Goal: Information Seeking & Learning: Learn about a topic

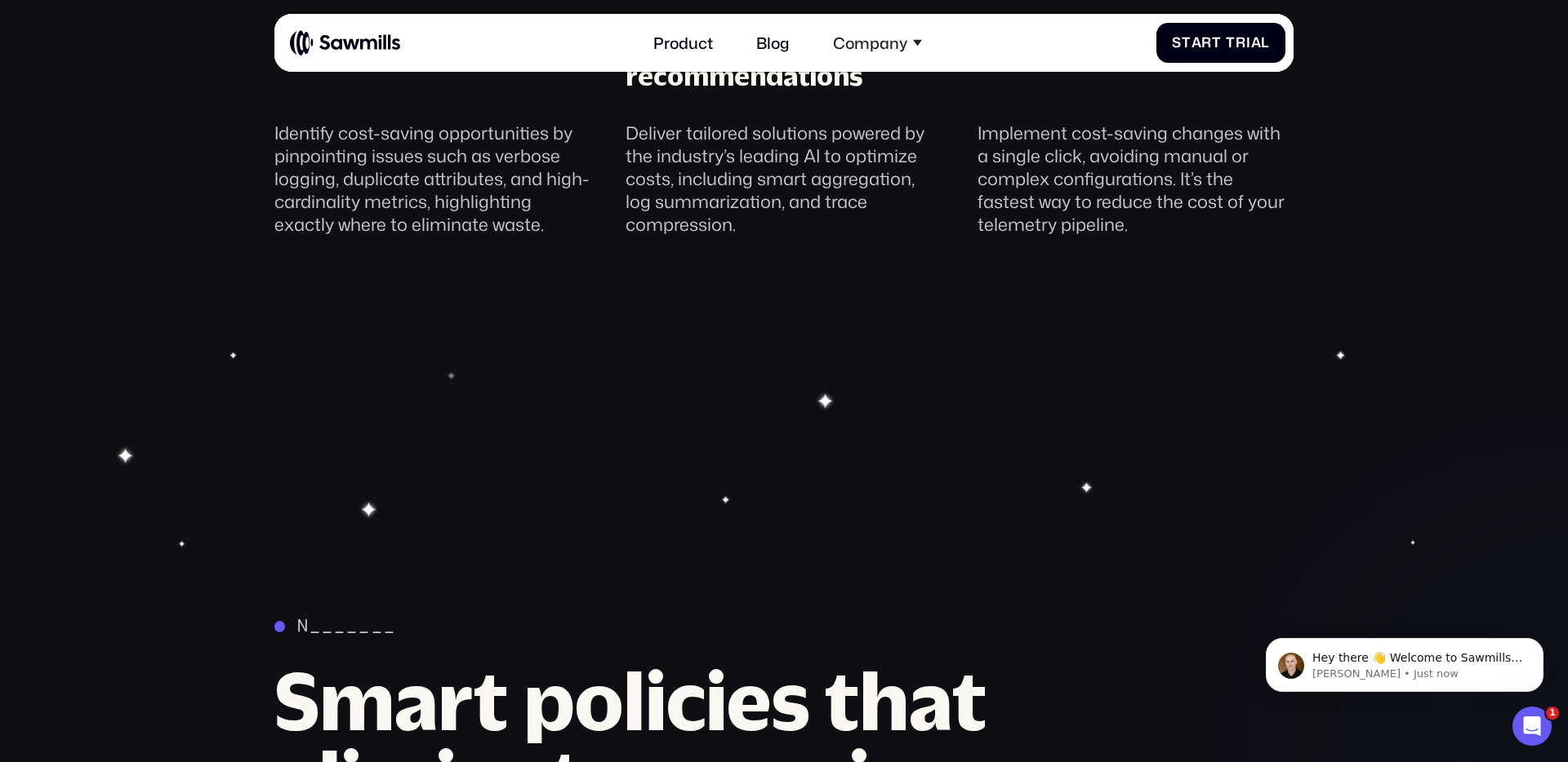
scroll to position [2156, 0]
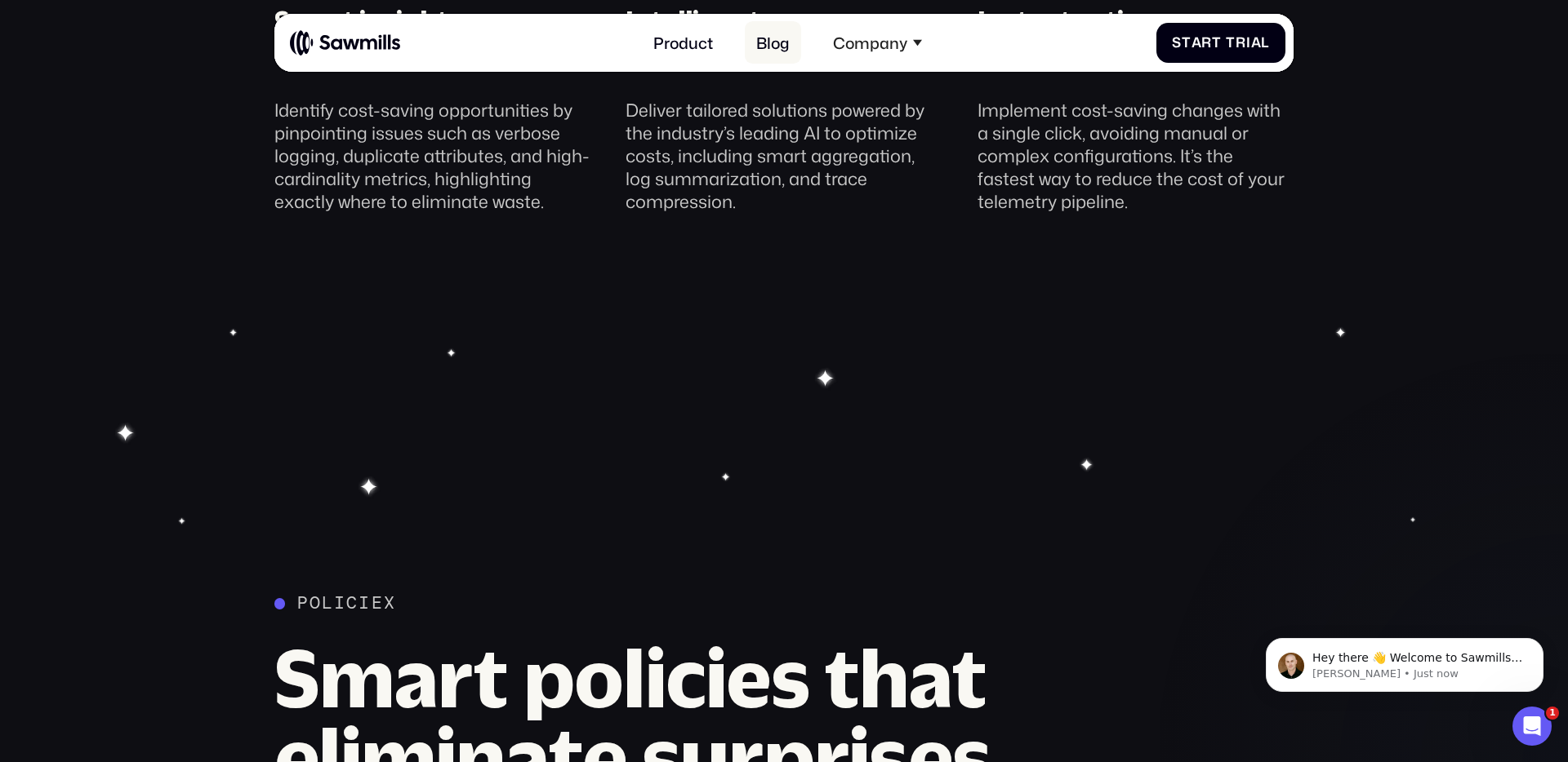
click at [783, 41] on link "Blog" at bounding box center [773, 42] width 57 height 42
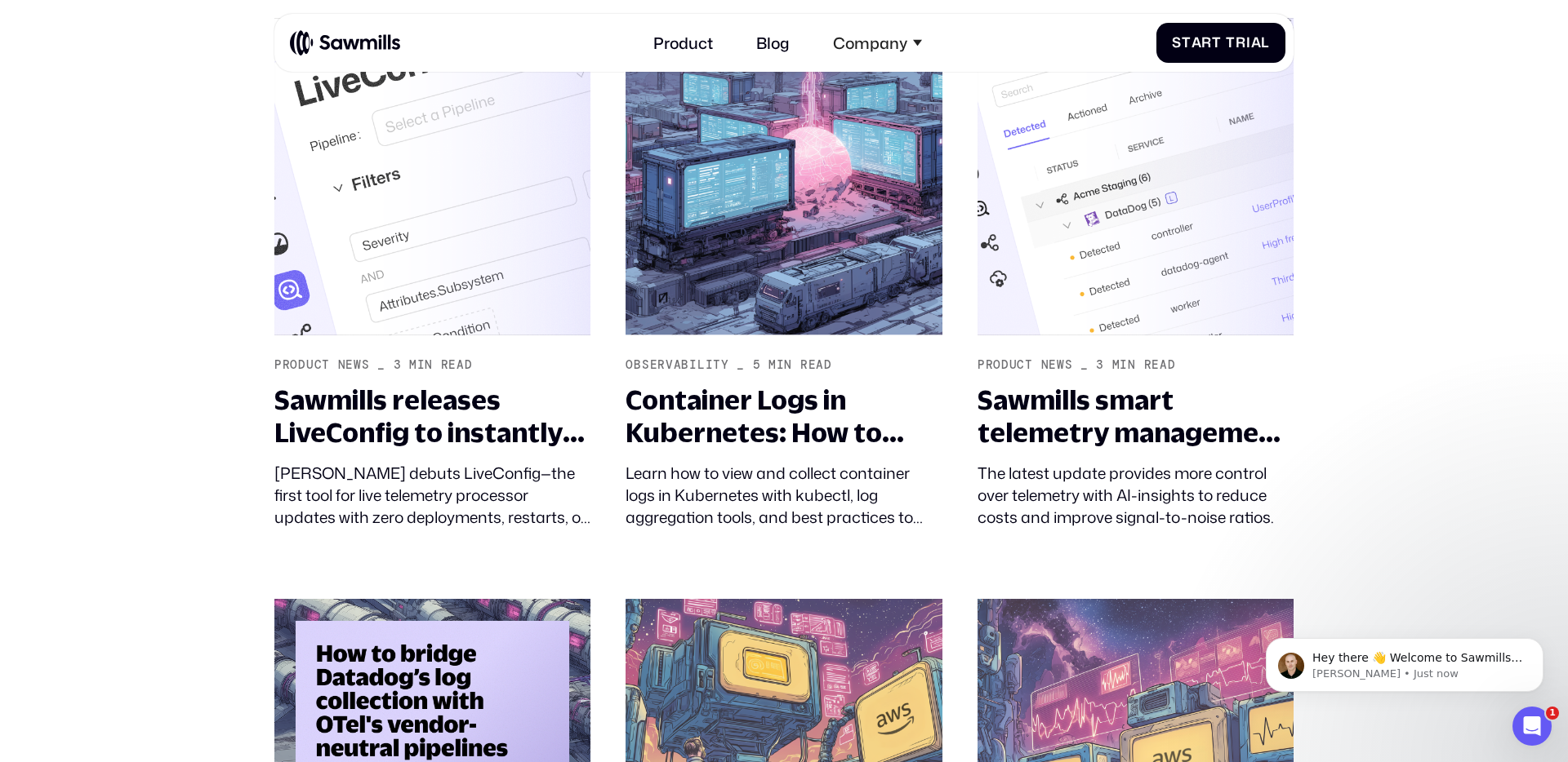
scroll to position [1003, 0]
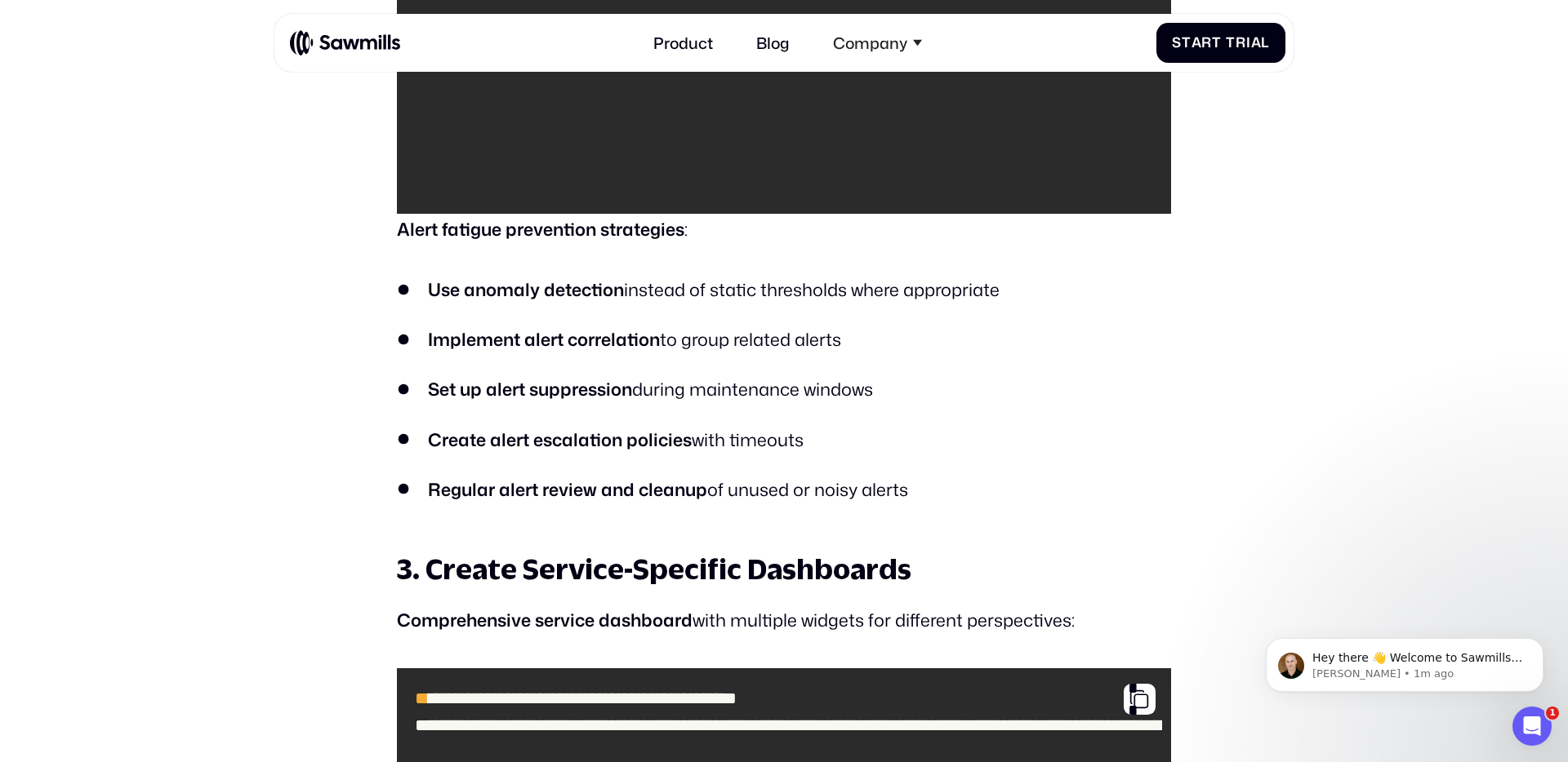
scroll to position [4529, 0]
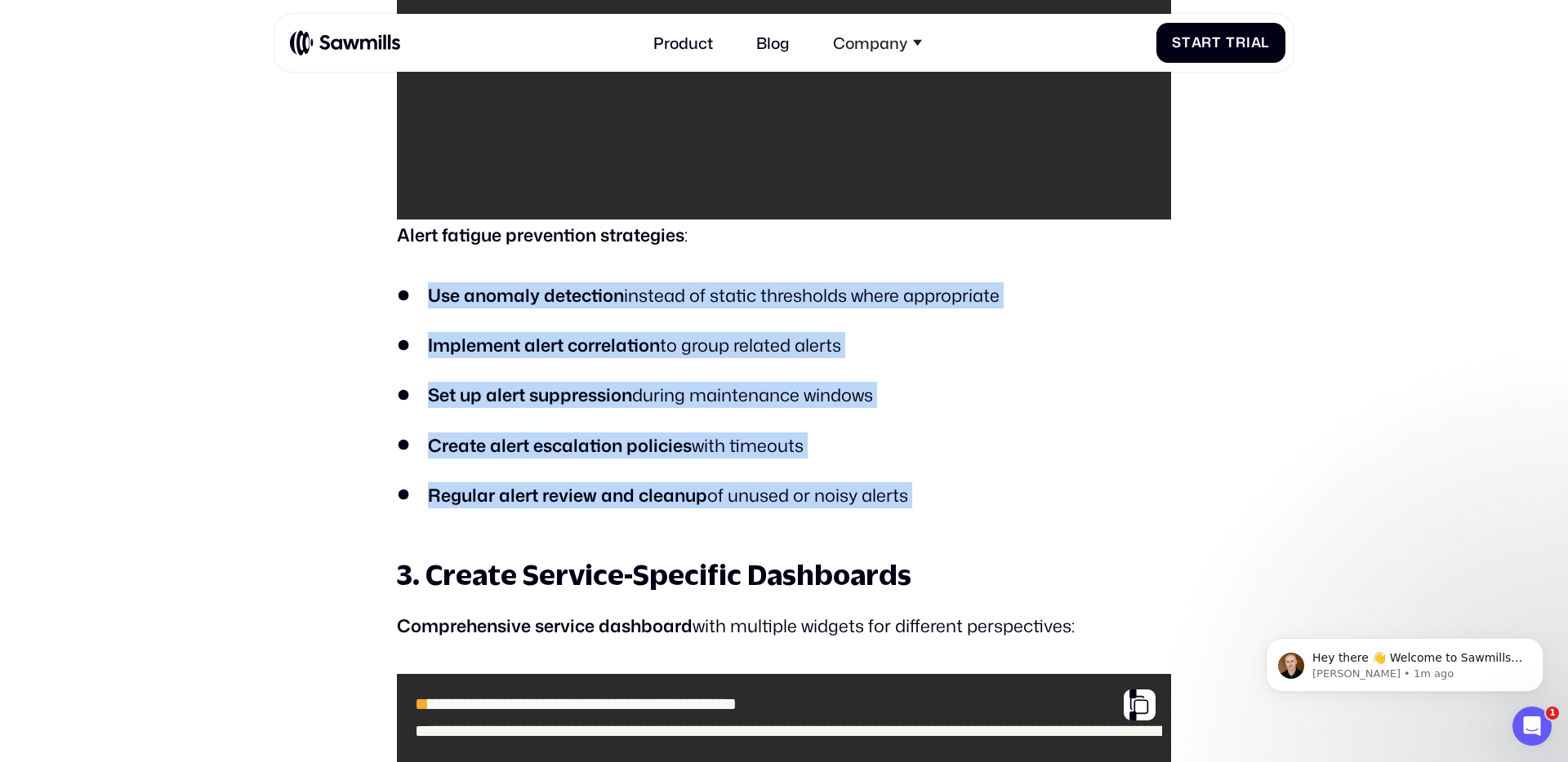
drag, startPoint x: 416, startPoint y: 269, endPoint x: 919, endPoint y: 379, distance: 514.9
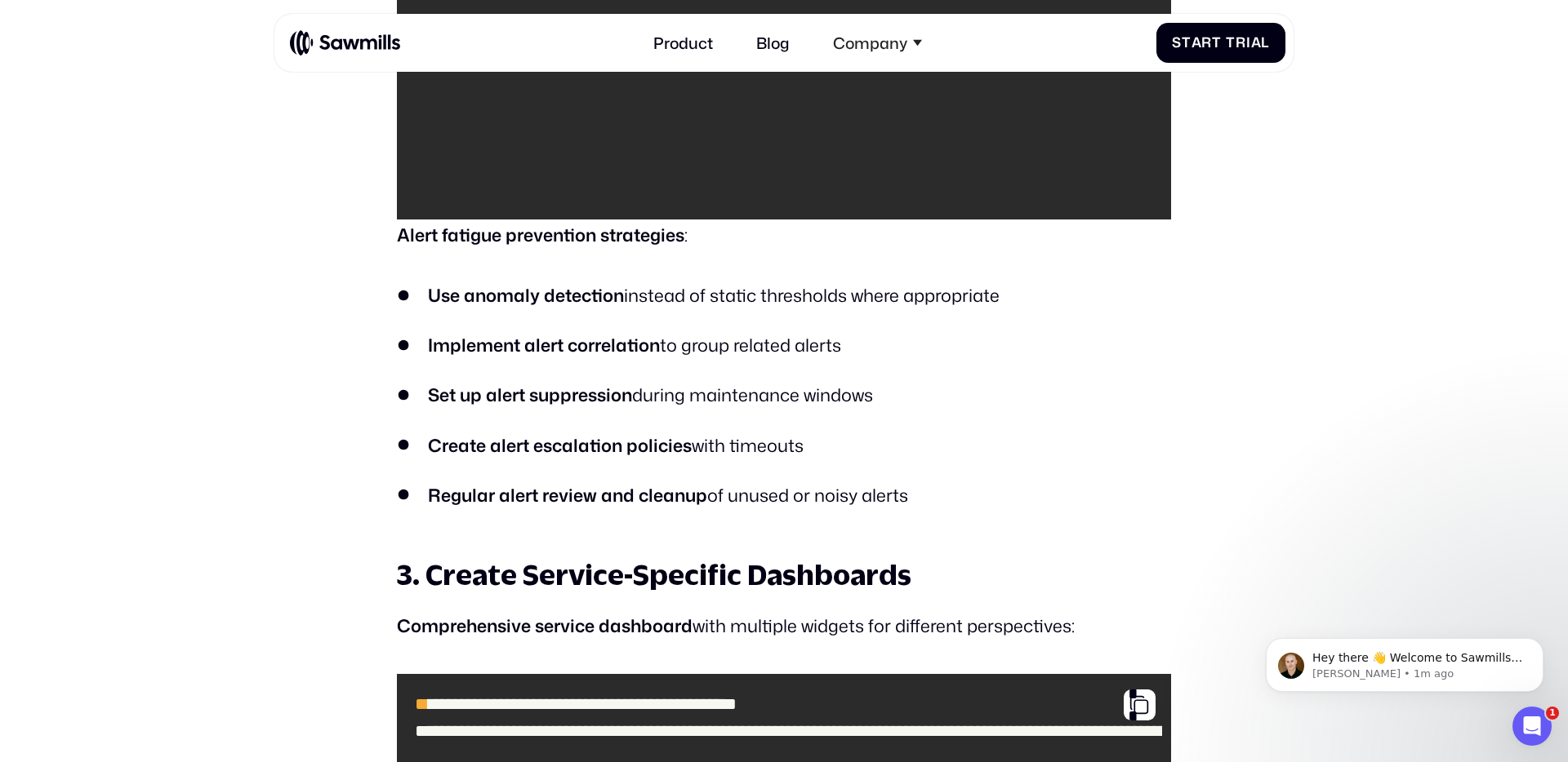
click at [748, 340] on ul "Use anomaly detection instead of static thresholds where appropriate Implement …" at bounding box center [784, 396] width 774 height 226
click at [565, 382] on strong "Set up alert suppression" at bounding box center [531, 395] width 204 height 26
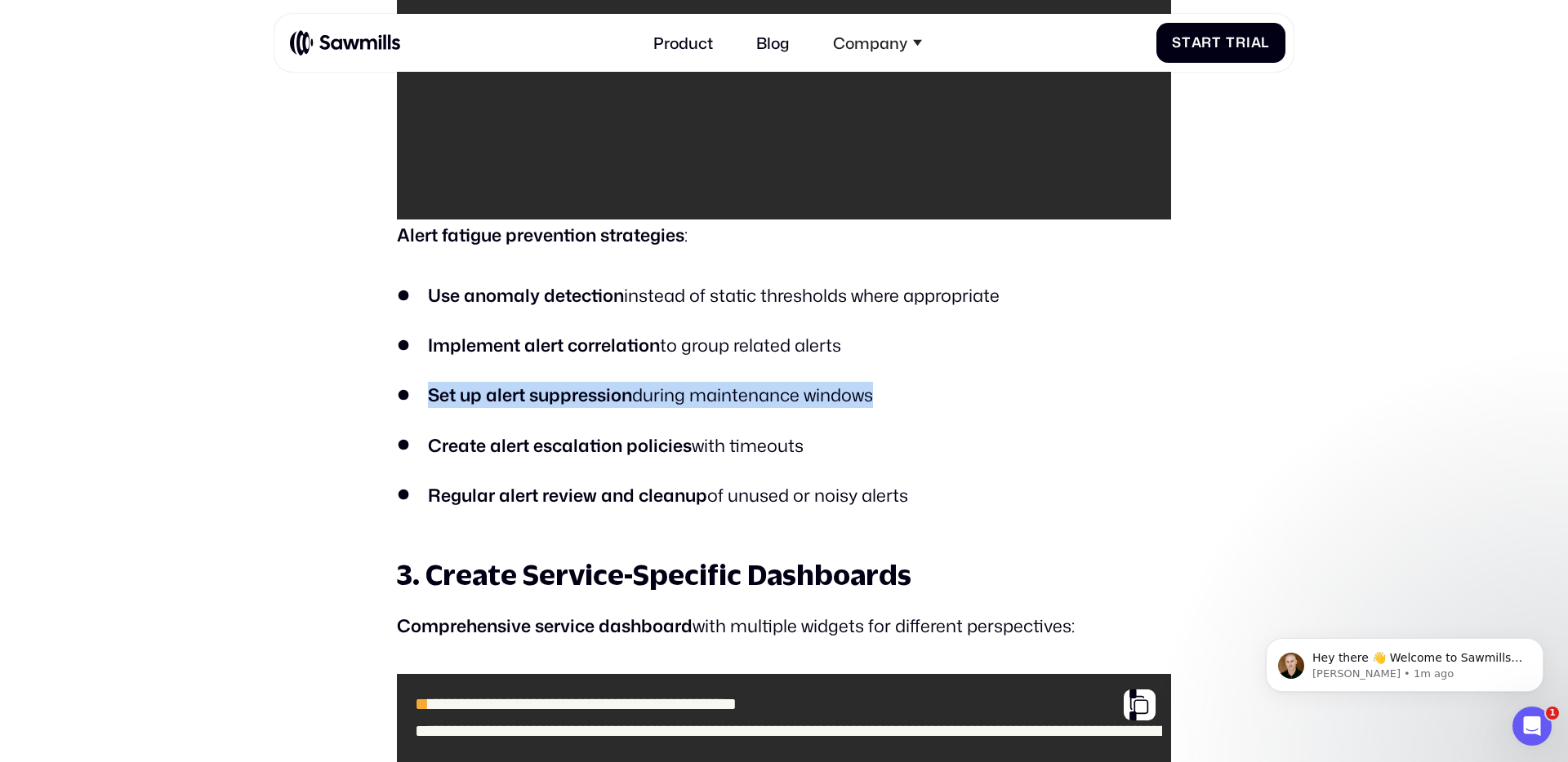
click at [565, 382] on strong "Set up alert suppression" at bounding box center [531, 395] width 204 height 26
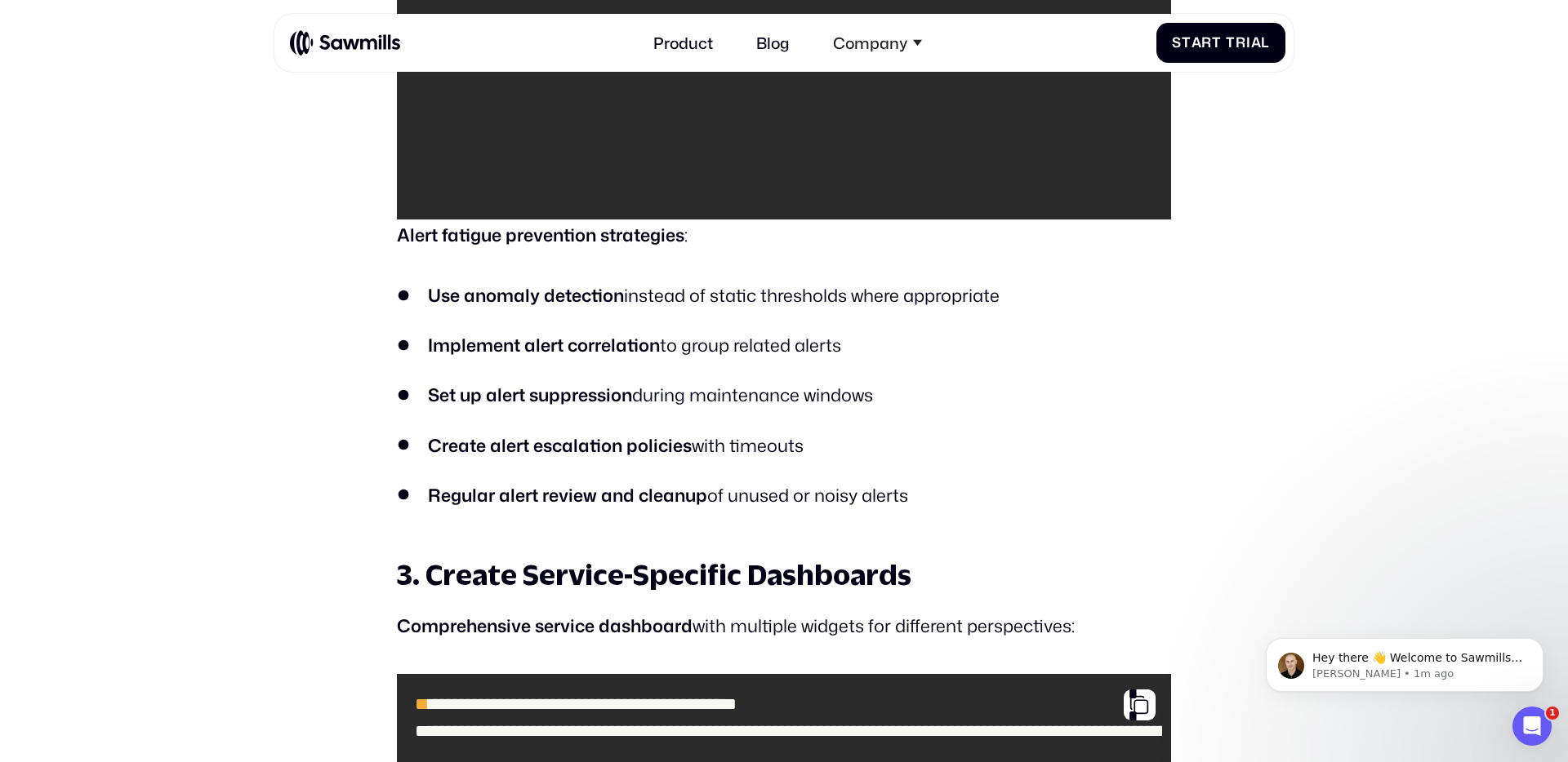
click at [667, 482] on strong "Regular alert review and cleanup" at bounding box center [568, 495] width 279 height 26
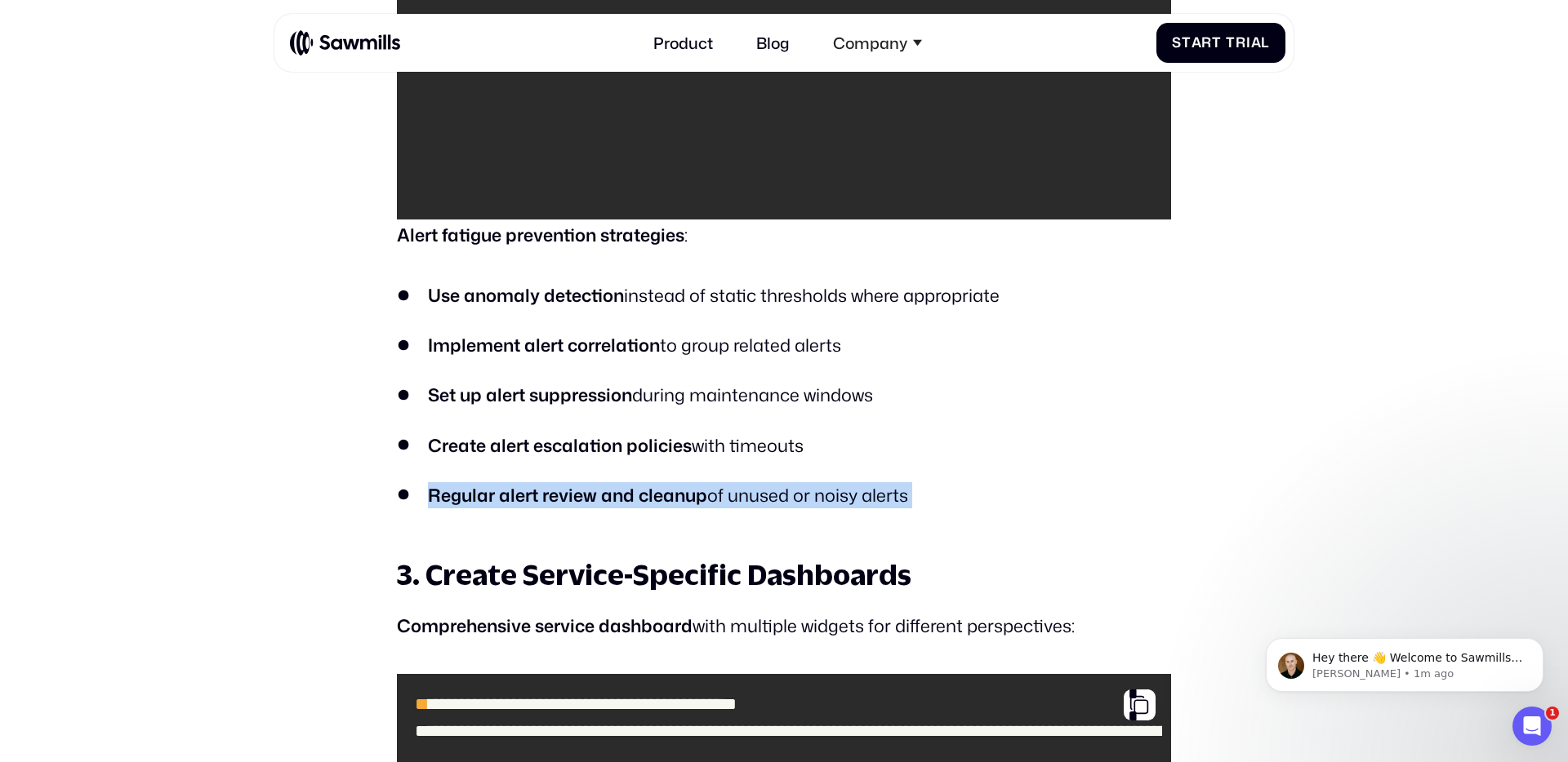
click at [667, 482] on strong "Regular alert review and cleanup" at bounding box center [568, 495] width 279 height 26
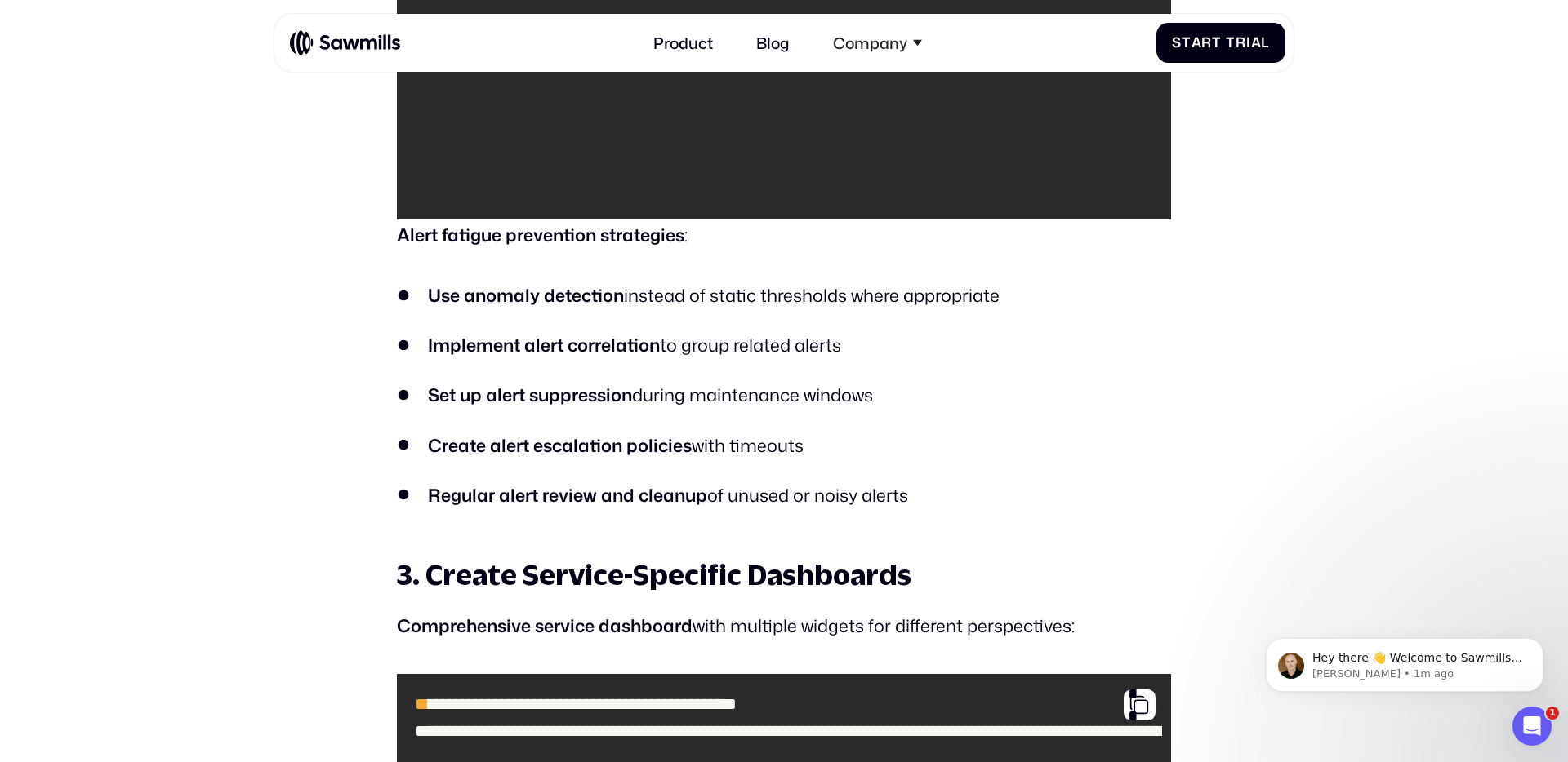
click at [648, 433] on strong "Create alert escalation policies" at bounding box center [560, 446] width 264 height 26
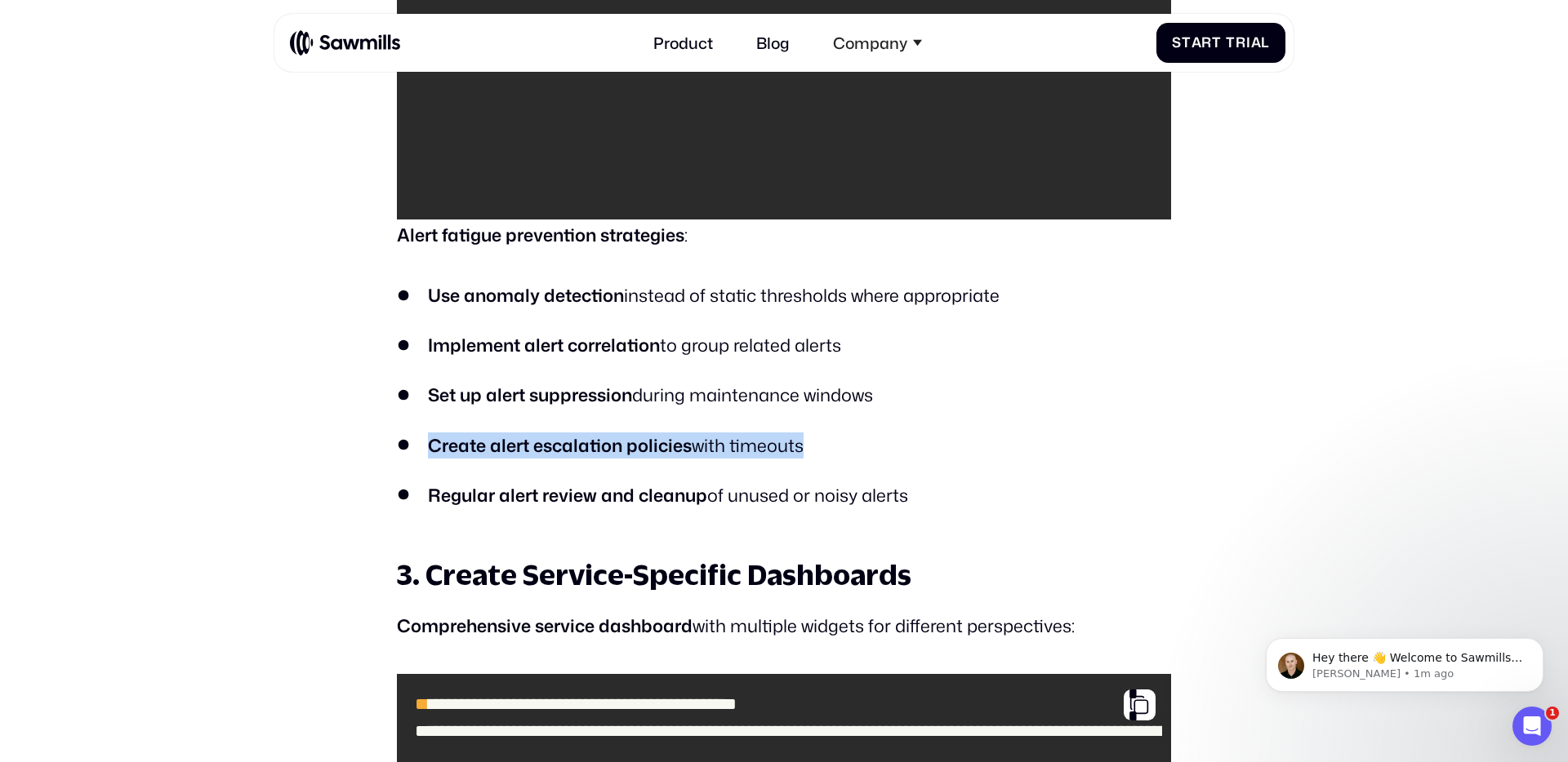
click at [648, 433] on strong "Create alert escalation policies" at bounding box center [560, 446] width 264 height 26
click at [770, 433] on li "Create alert escalation policies with timeouts" at bounding box center [784, 446] width 774 height 27
click at [1039, 433] on li "Create alert escalation policies with timeouts" at bounding box center [784, 446] width 774 height 27
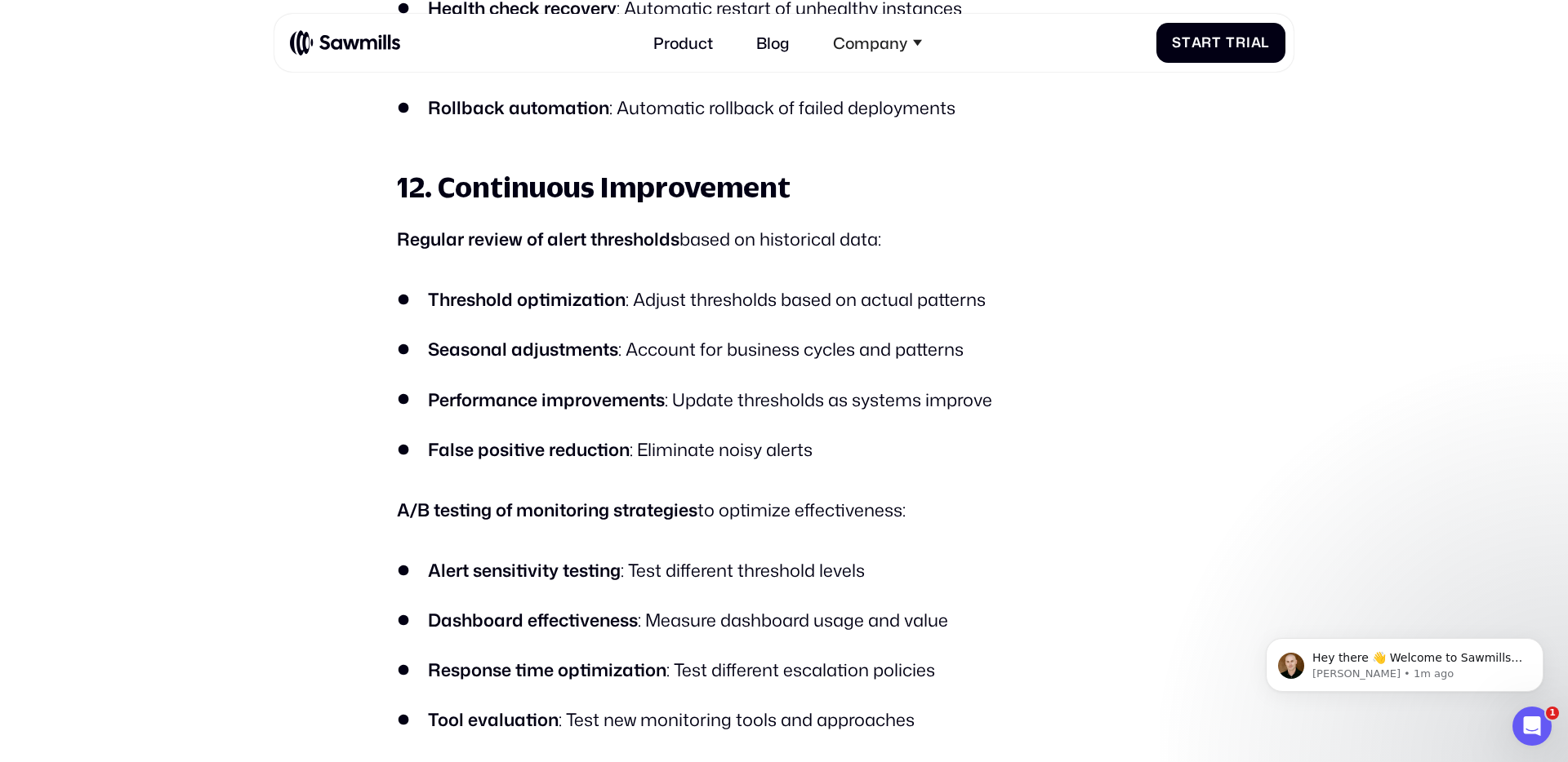
scroll to position [21865, 0]
drag, startPoint x: 513, startPoint y: 202, endPoint x: 1126, endPoint y: 444, distance: 659.0
click at [910, 340] on ul "Threshold optimization : Adjust thresholds based on actual patterns Seasonal ad…" at bounding box center [784, 376] width 774 height 177
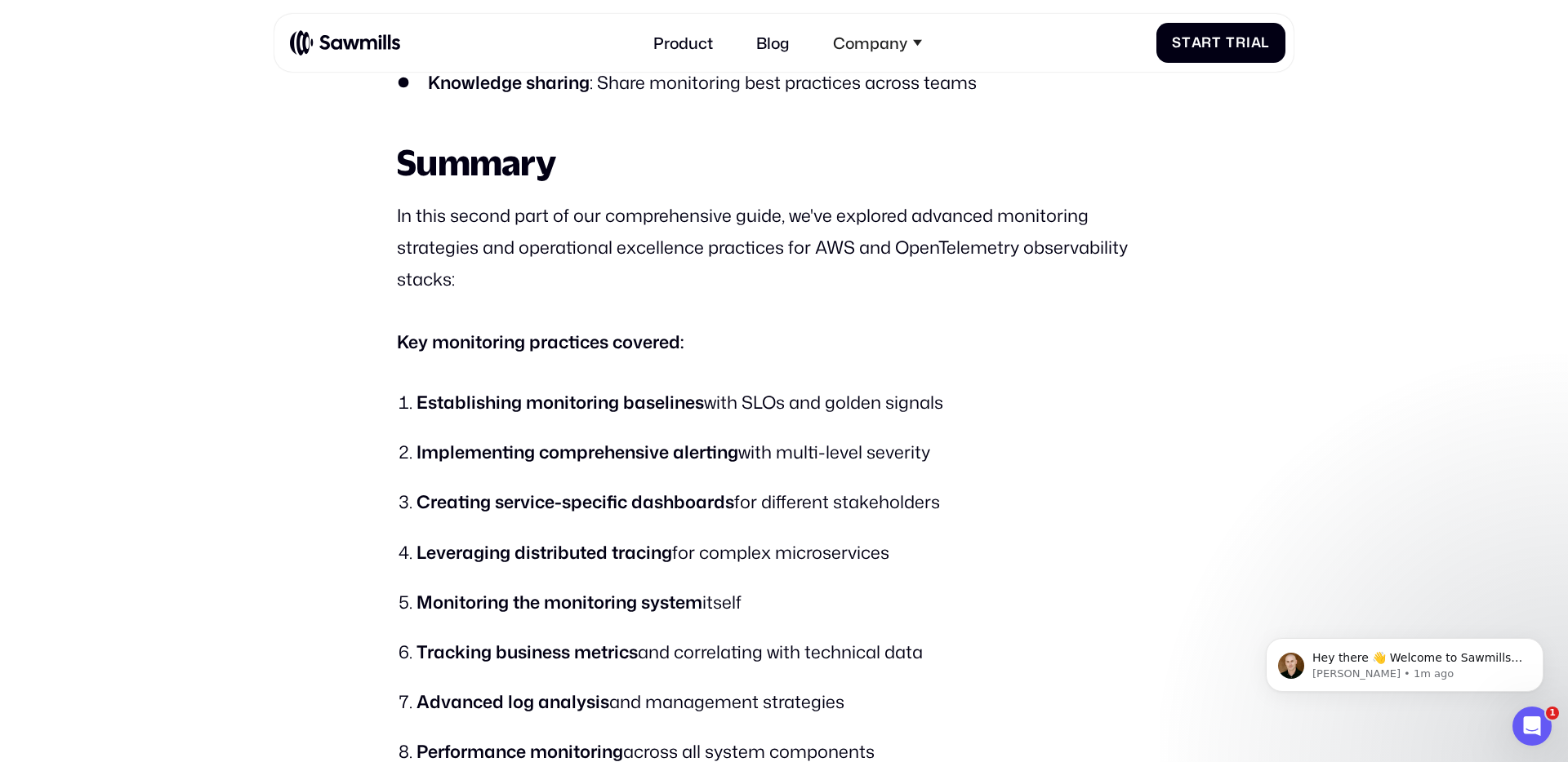
scroll to position [23319, 0]
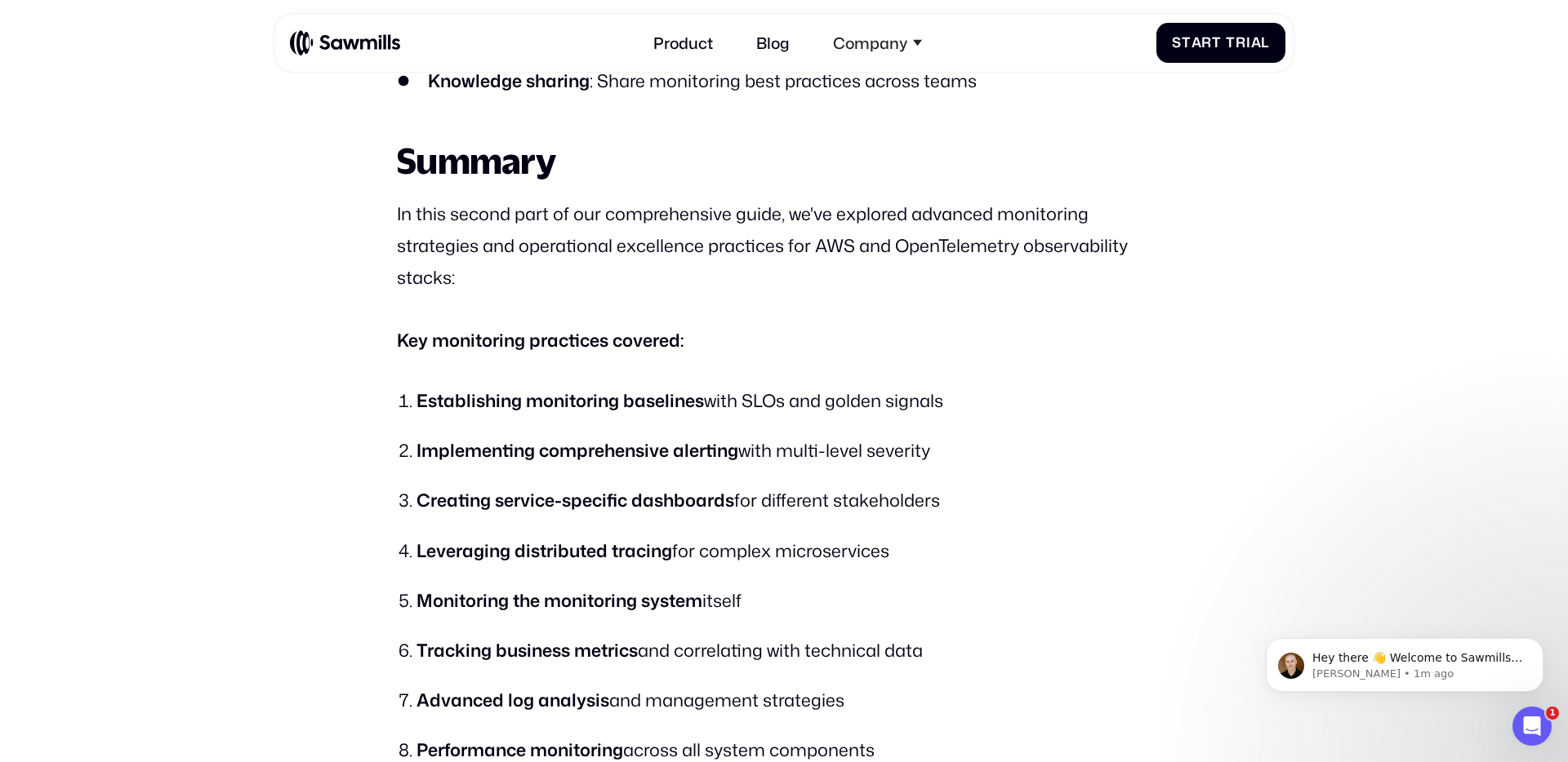
click at [720, 198] on p "In this second part of our comprehensive guide, we've explored advanced monitor…" at bounding box center [784, 245] width 774 height 95
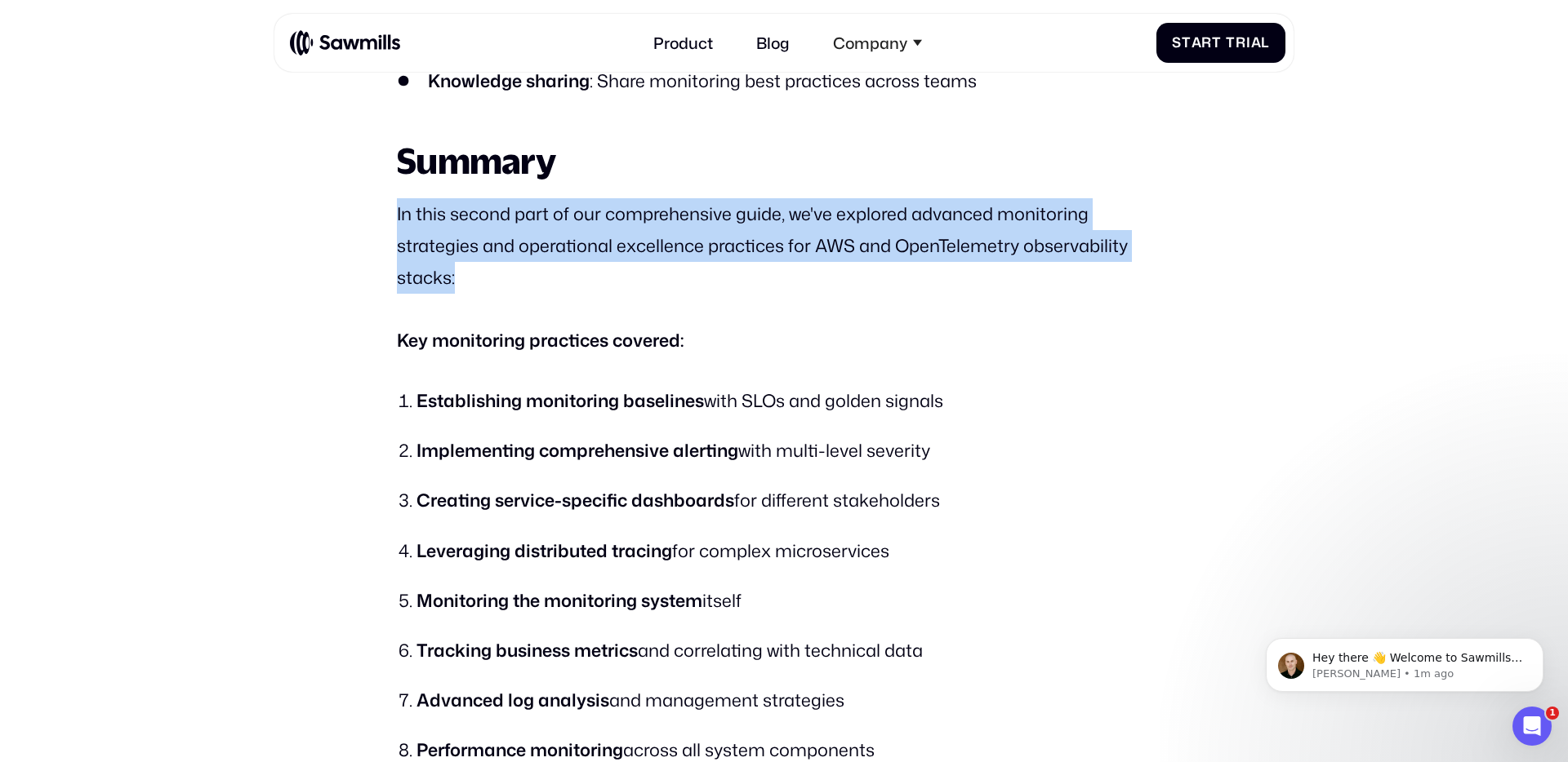
click at [720, 198] on p "In this second part of our comprehensive guide, we've explored advanced monitor…" at bounding box center [784, 245] width 774 height 95
click at [653, 230] on p "In this second part of our comprehensive guide, we've explored advanced monitor…" at bounding box center [784, 245] width 774 height 95
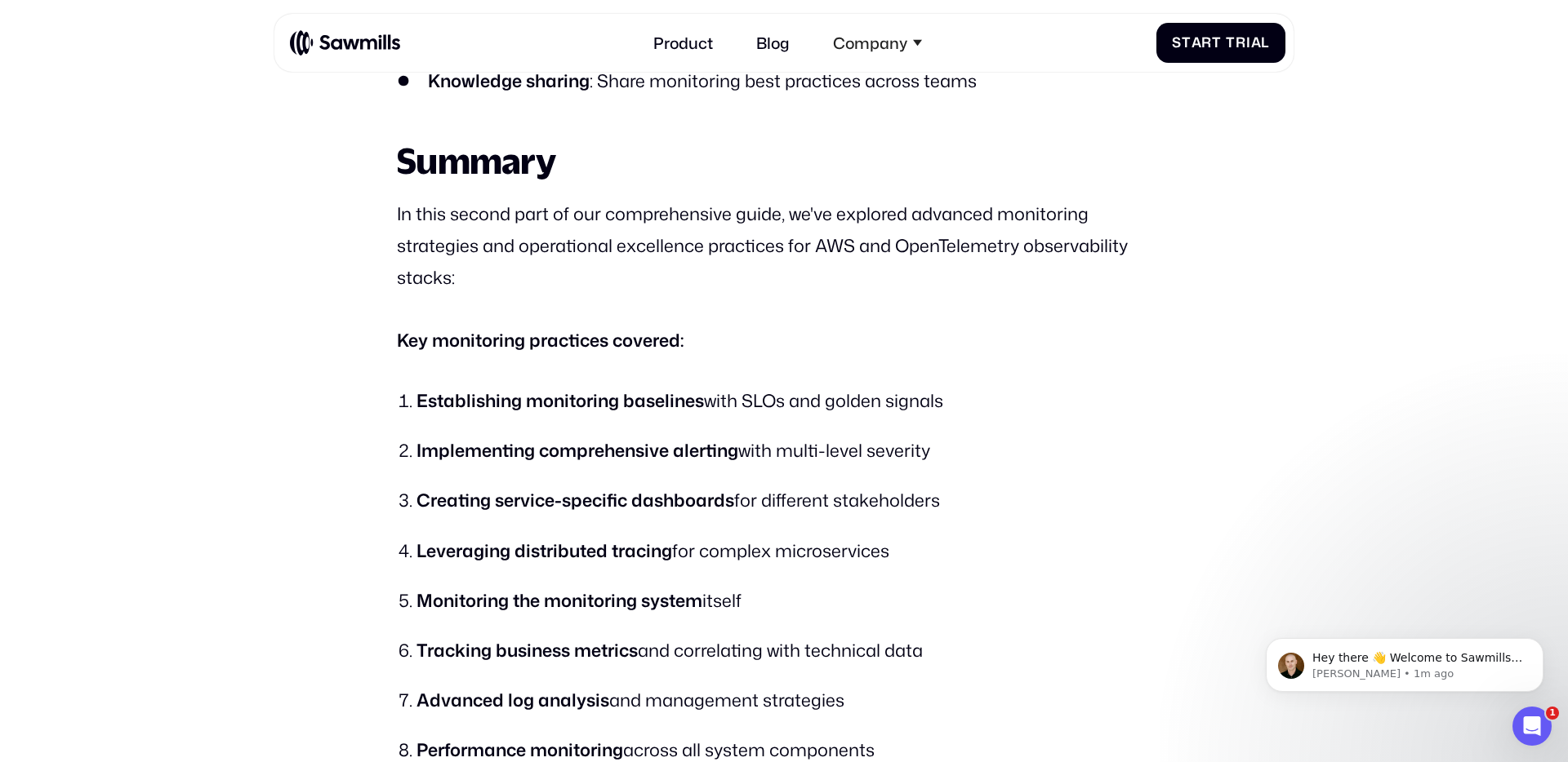
click at [759, 215] on p "In this second part of our comprehensive guide, we've explored advanced monitor…" at bounding box center [784, 245] width 774 height 95
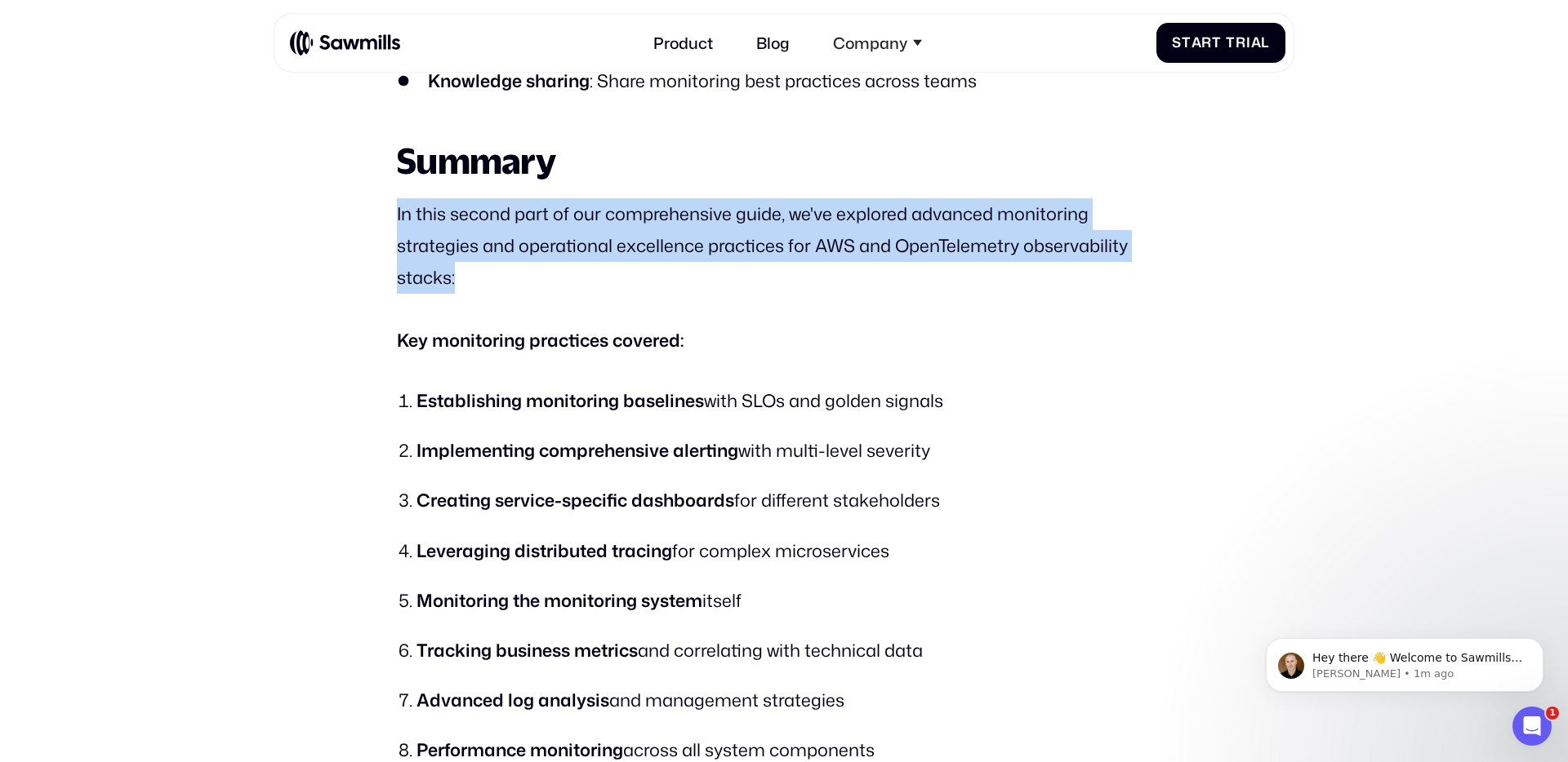
click at [759, 215] on p "In this second part of our comprehensive guide, we've explored advanced monitor…" at bounding box center [784, 245] width 774 height 95
click at [560, 224] on p "In this second part of our comprehensive guide, we've explored advanced monitor…" at bounding box center [784, 245] width 774 height 95
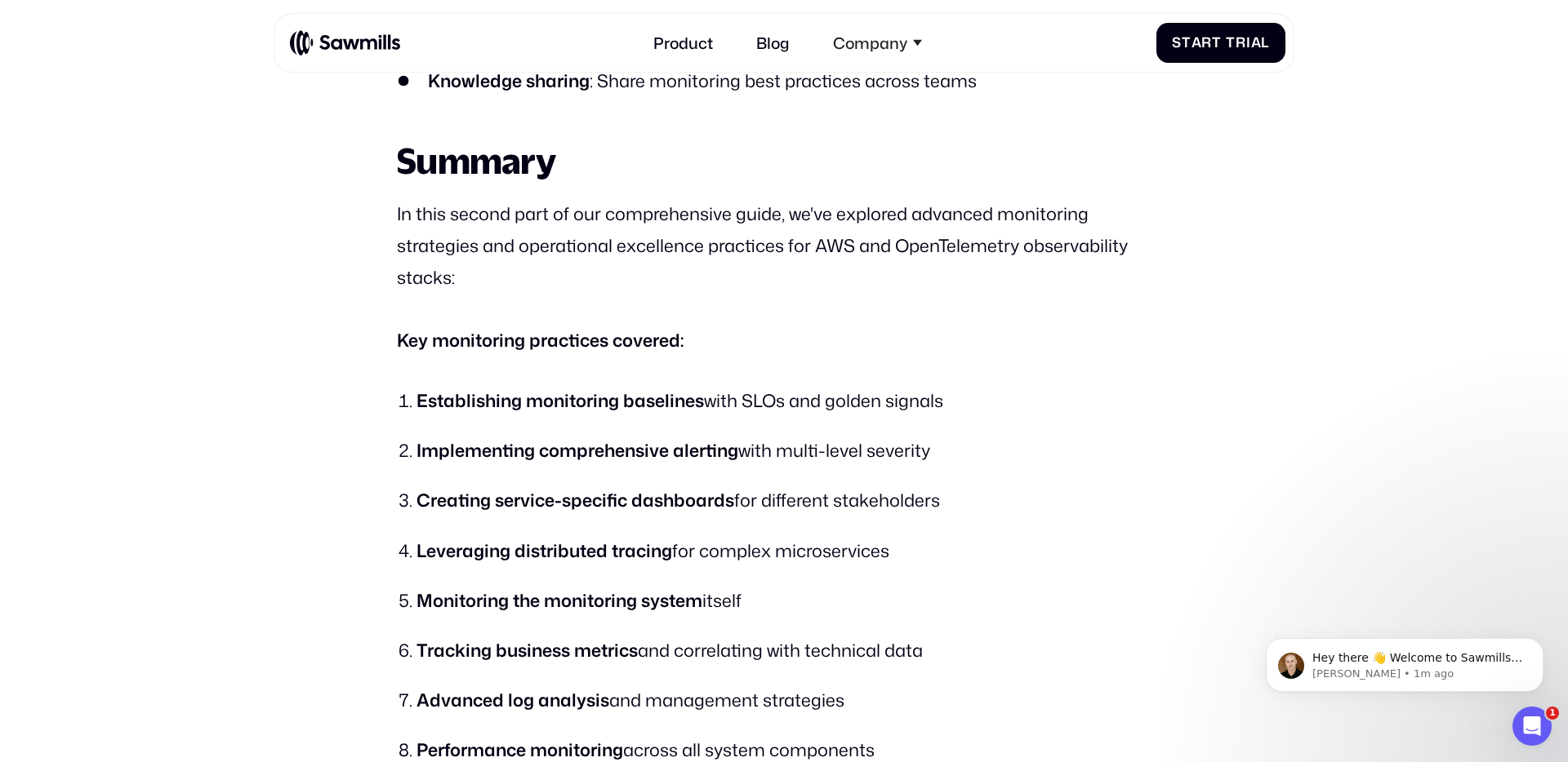
click at [544, 327] on strong "Key monitoring practices covered:" at bounding box center [540, 340] width 287 height 26
click at [505, 327] on strong "Key monitoring practices covered:" at bounding box center [540, 340] width 287 height 26
click at [569, 388] on ol "Establishing monitoring baselines with SLOs and golden signals Implementing com…" at bounding box center [784, 676] width 774 height 575
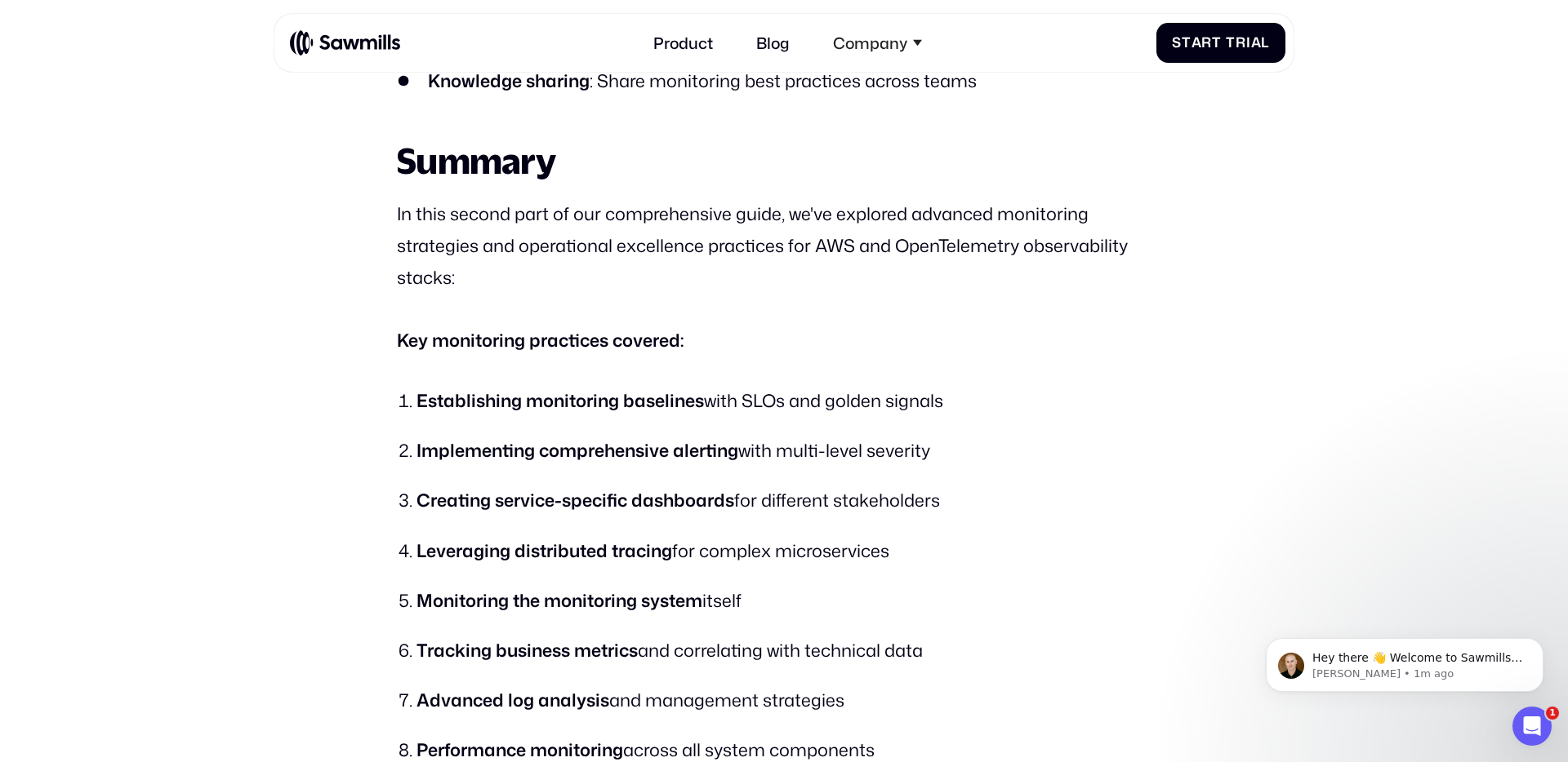
click at [578, 438] on strong "Implementing comprehensive alerting" at bounding box center [578, 451] width 322 height 26
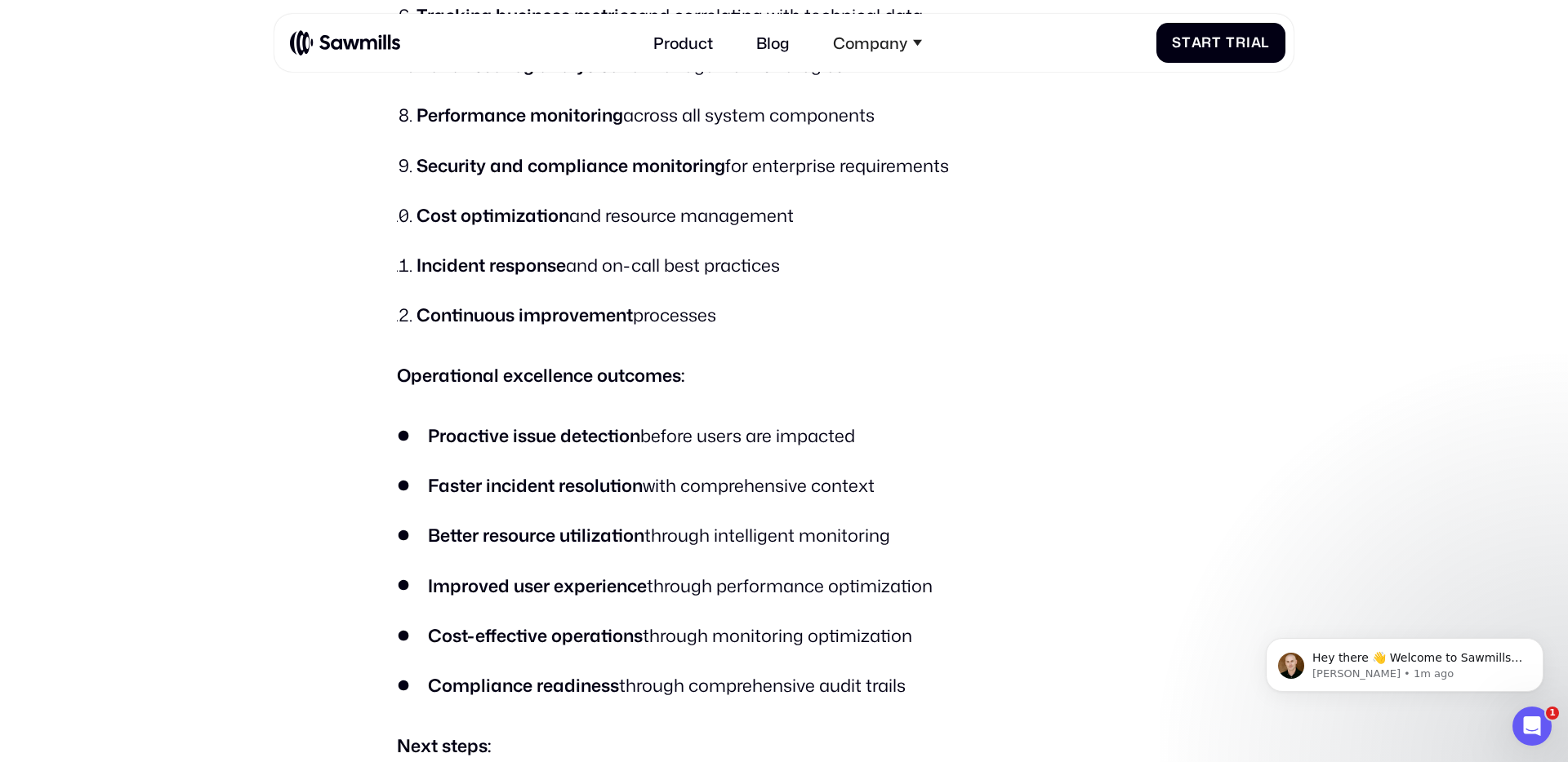
scroll to position [23956, 0]
